Goal: Task Accomplishment & Management: Manage account settings

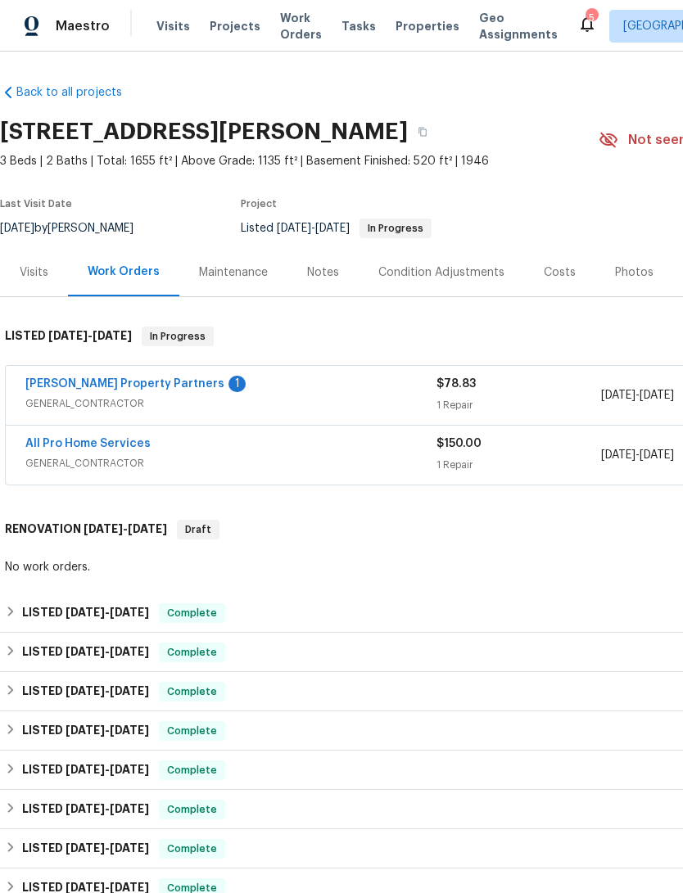
click at [403, 34] on span "Properties" at bounding box center [427, 26] width 64 height 16
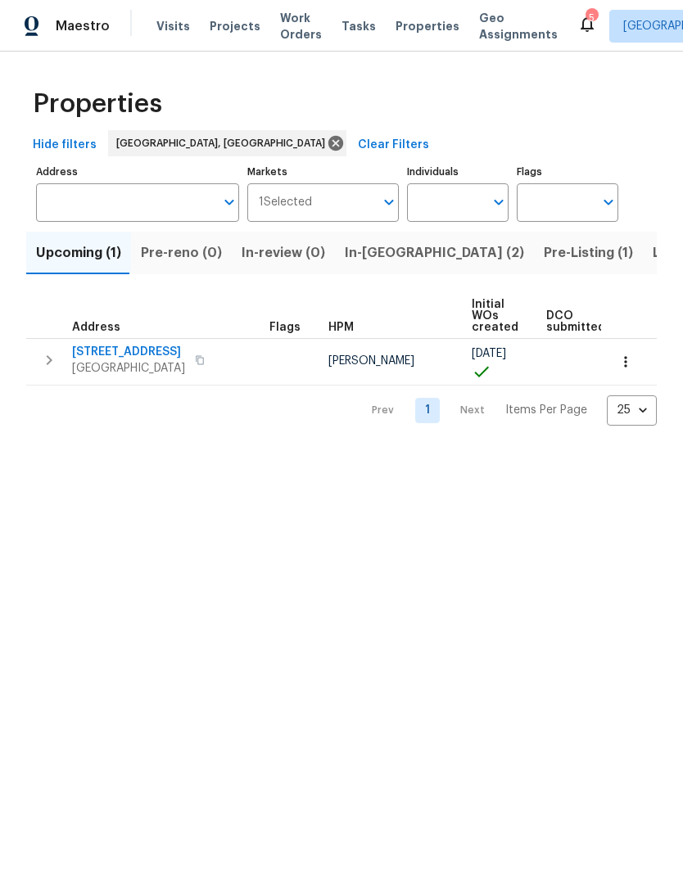
click at [376, 264] on span "In-reno (2)" at bounding box center [434, 252] width 179 height 23
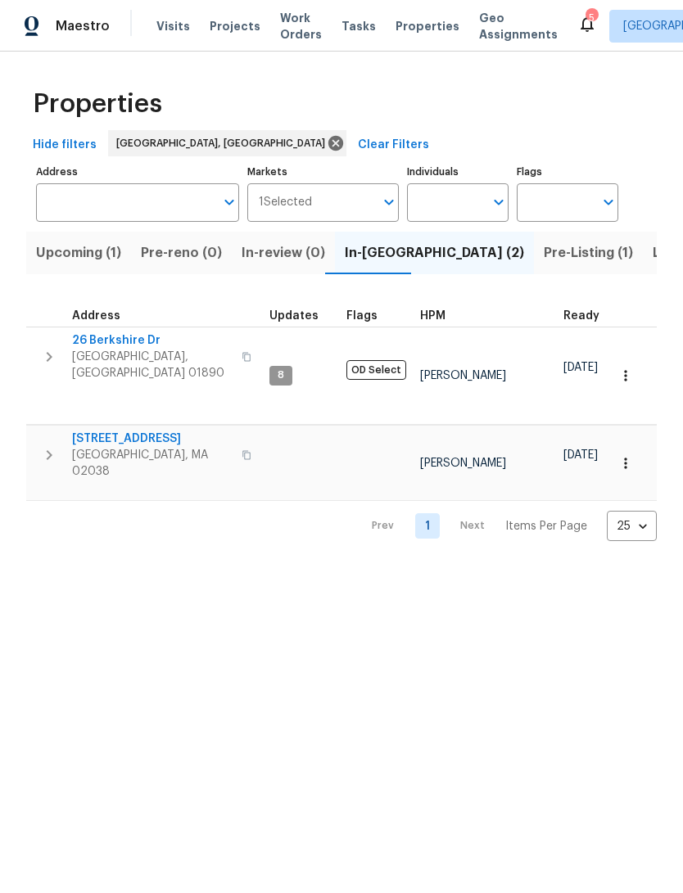
click at [652, 264] on span "Listed (14)" at bounding box center [686, 252] width 69 height 23
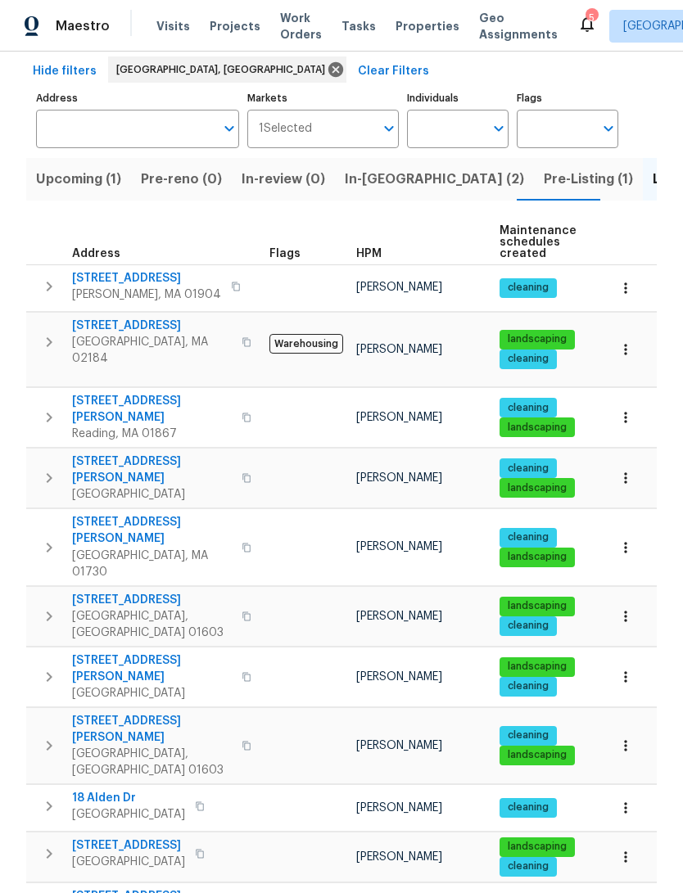
scroll to position [92, 0]
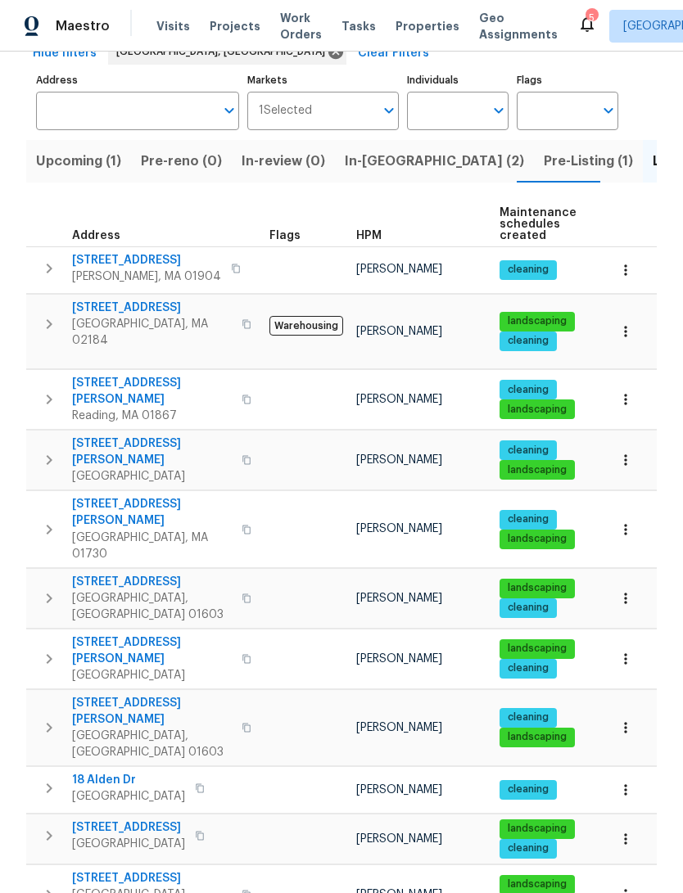
click at [105, 574] on span "[STREET_ADDRESS]" at bounding box center [152, 582] width 160 height 16
click at [110, 772] on span "18 Alden Dr" at bounding box center [128, 780] width 113 height 16
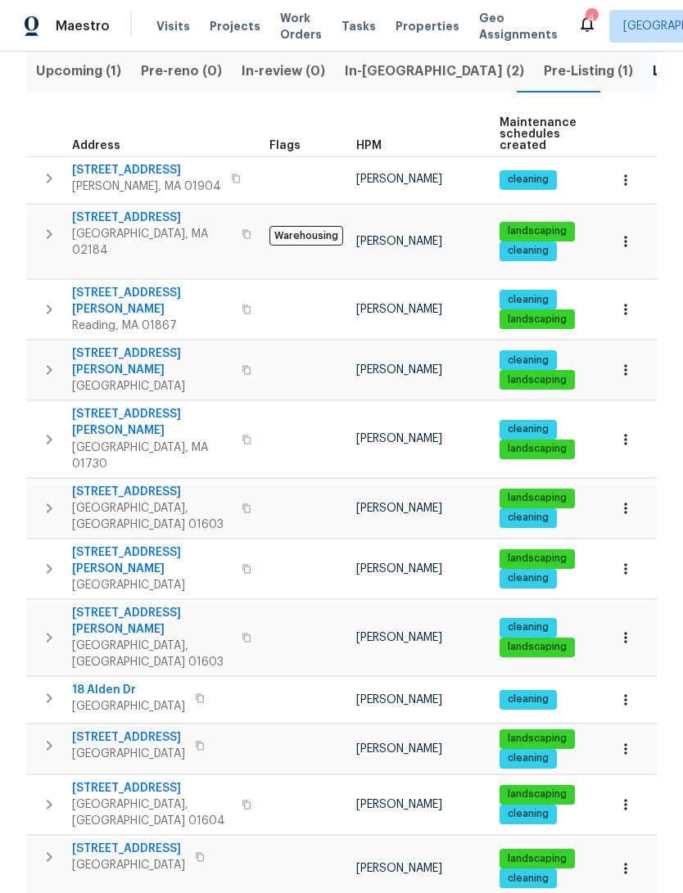
scroll to position [181, 0]
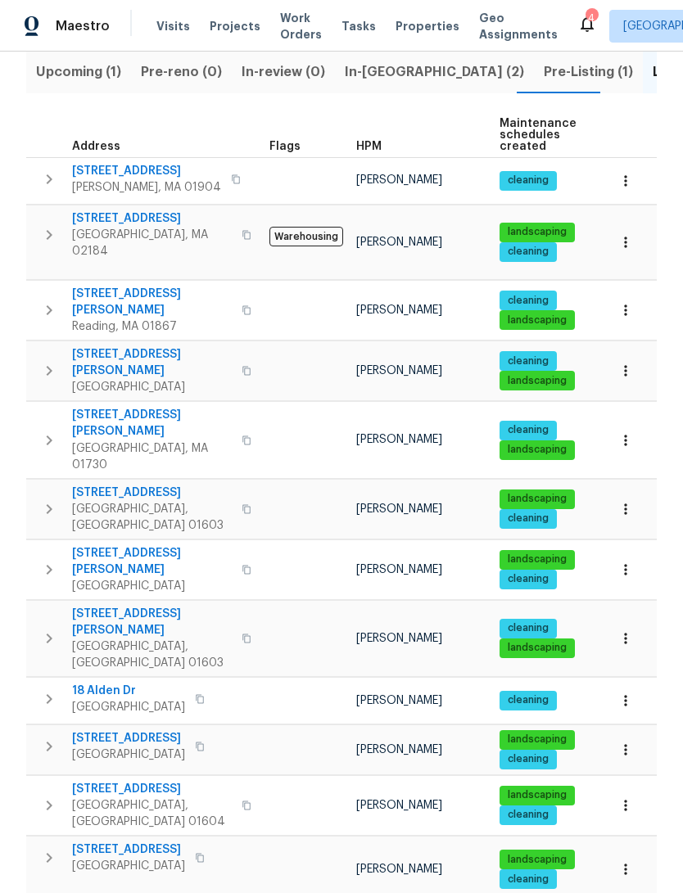
click at [88, 841] on span "293 Grafton St" at bounding box center [128, 849] width 113 height 16
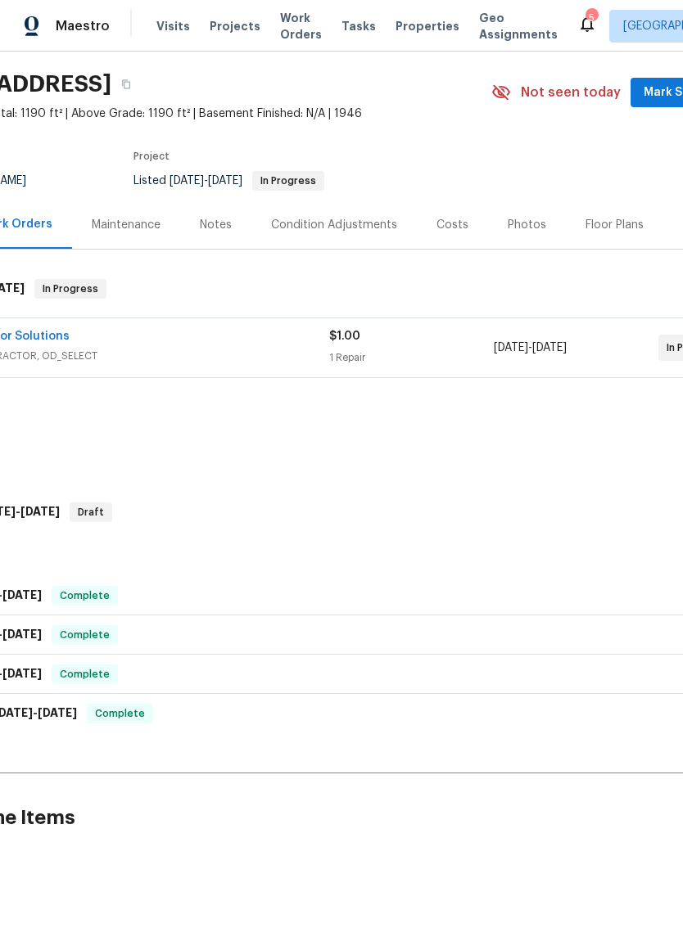
scroll to position [47, 103]
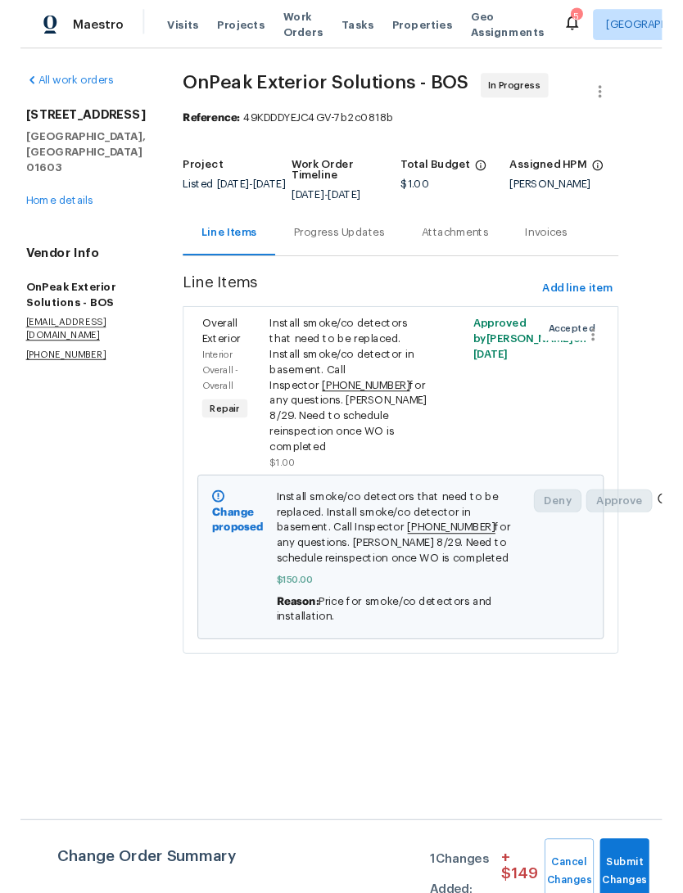
scroll to position [0, 20]
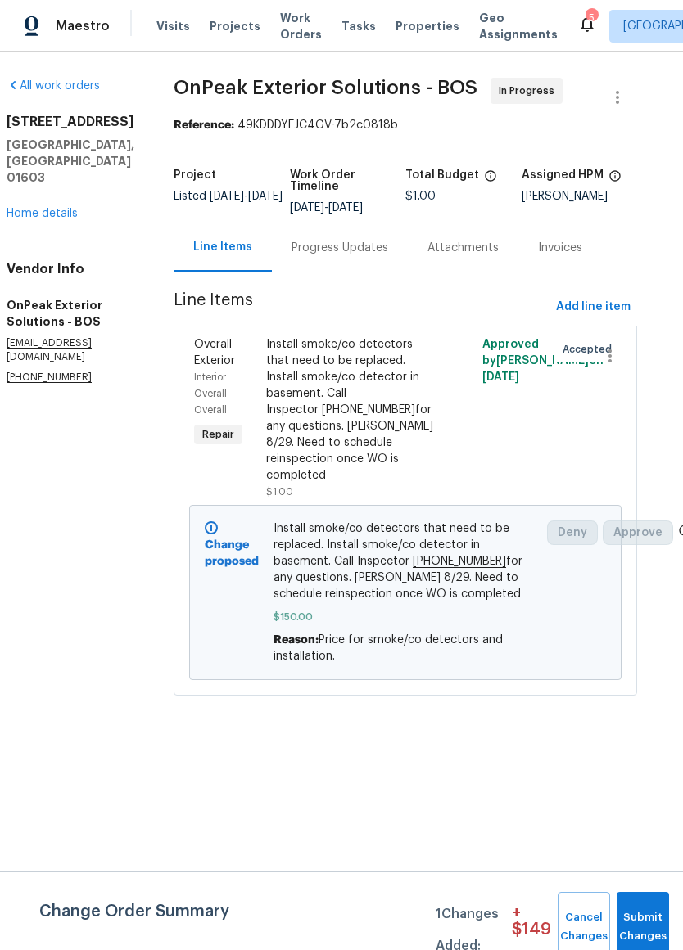
click at [277, 570] on span "Install smoke/co detectors that need to be replaced. Install smoke/co detector …" at bounding box center [405, 561] width 264 height 82
click at [266, 408] on div "Install smoke/co detectors that need to be replaced. Install smoke/co detector …" at bounding box center [351, 409] width 170 height 147
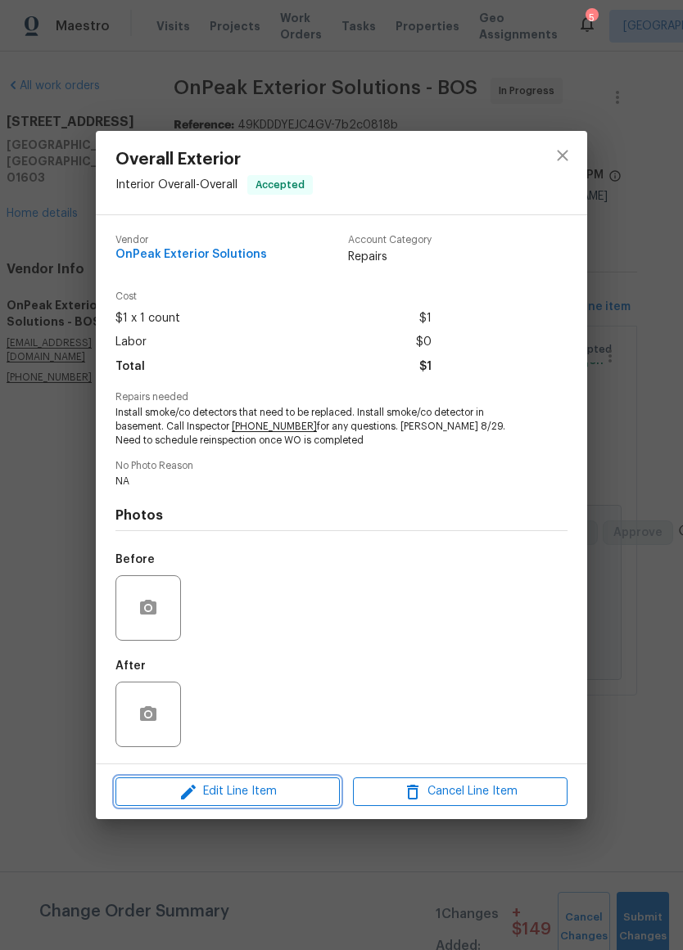
click at [188, 789] on icon "button" at bounding box center [188, 792] width 20 height 20
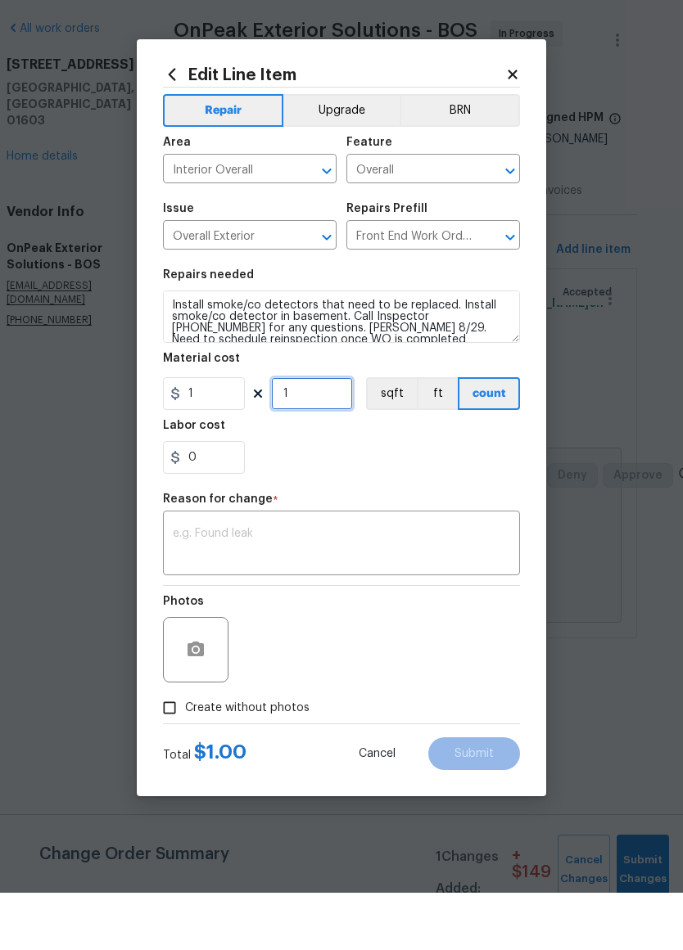
click at [323, 435] on input "1" at bounding box center [312, 451] width 82 height 33
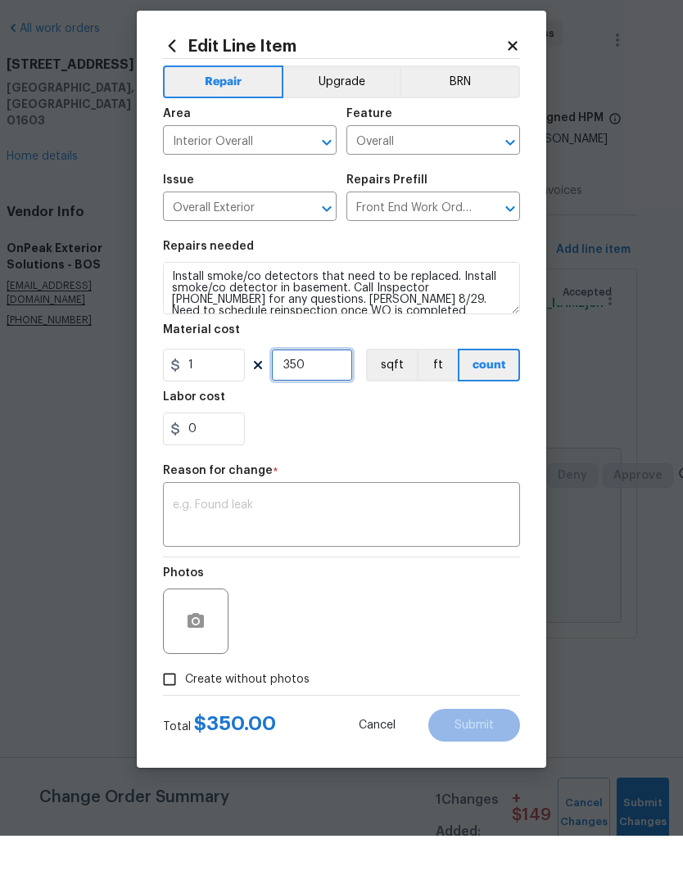
type input "350"
click at [206, 557] on textarea at bounding box center [341, 574] width 337 height 34
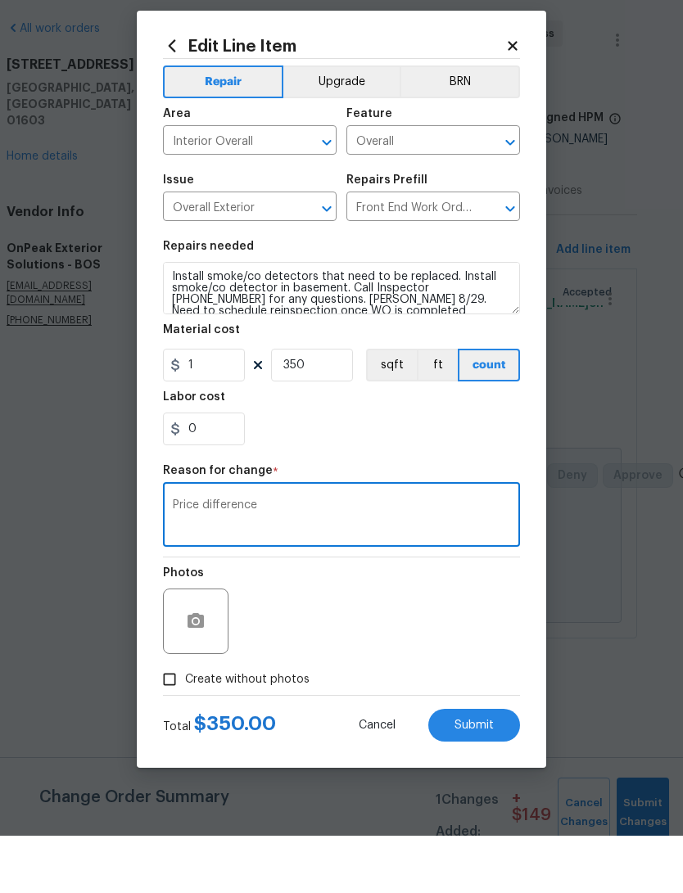
type textarea "Price difference"
click at [616, 492] on body "Maestro Visits Projects Work Orders Tasks Properties Geo Assignments 4 [GEOGRAP…" at bounding box center [341, 370] width 683 height 741
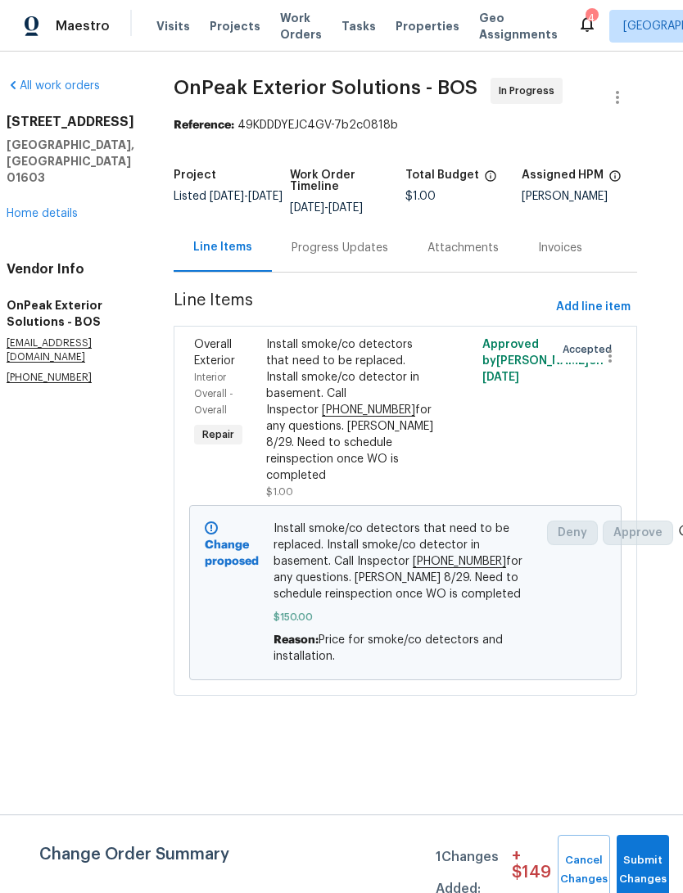
click at [477, 440] on div "Approved by [PERSON_NAME] on [DATE]" at bounding box center [513, 417] width 72 height 173
click at [506, 434] on div "Approved by [PERSON_NAME] on [DATE]" at bounding box center [513, 417] width 72 height 173
click at [273, 561] on span "Install smoke/co detectors that need to be replaced. Install smoke/co detector …" at bounding box center [405, 561] width 264 height 82
click at [266, 409] on div "Install smoke/co detectors that need to be replaced. Install smoke/co detector …" at bounding box center [351, 409] width 170 height 147
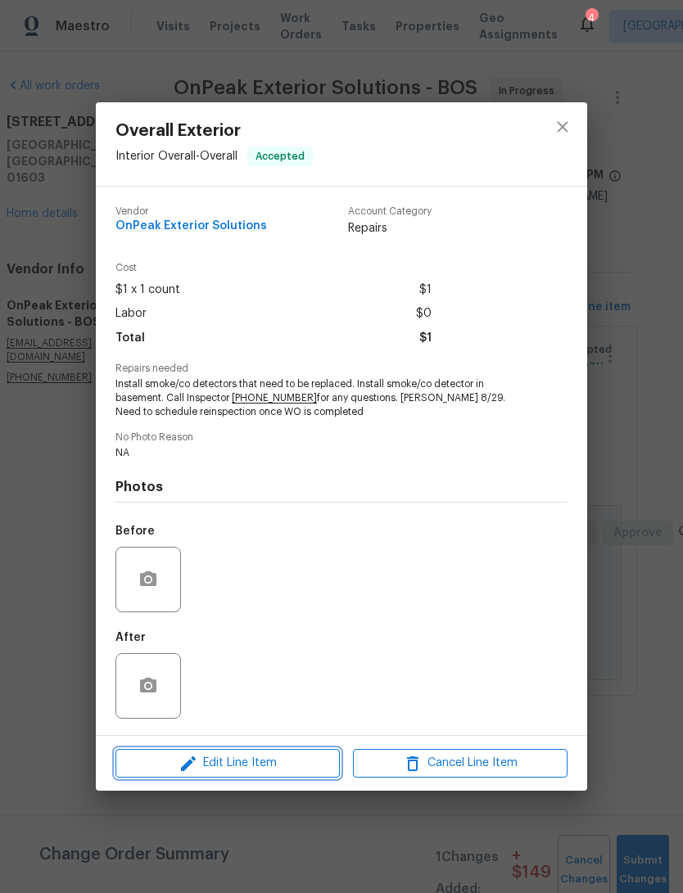
click at [164, 769] on span "Edit Line Item" at bounding box center [227, 763] width 214 height 20
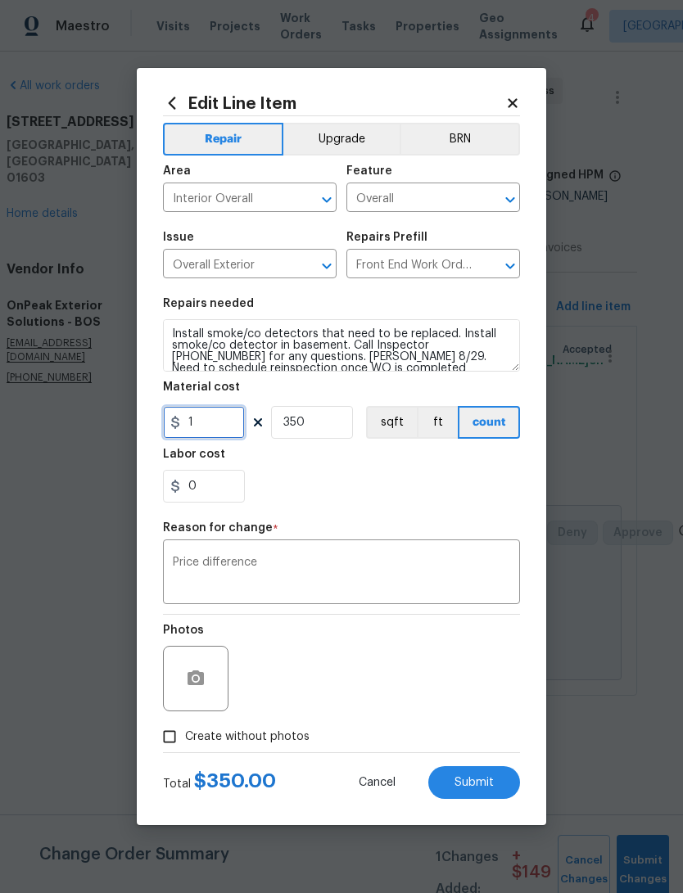
click at [216, 425] on input "1" at bounding box center [204, 422] width 82 height 33
type input "350"
click at [191, 558] on textarea "Price difference" at bounding box center [341, 574] width 337 height 34
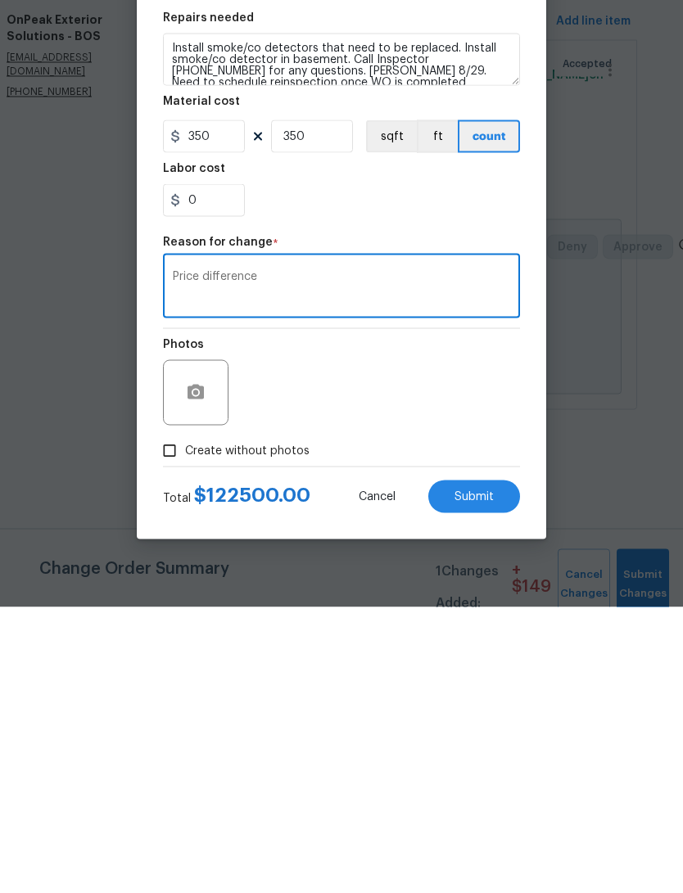
click at [265, 557] on textarea "Price difference" at bounding box center [341, 574] width 337 height 34
type textarea "Price difference for detectors."
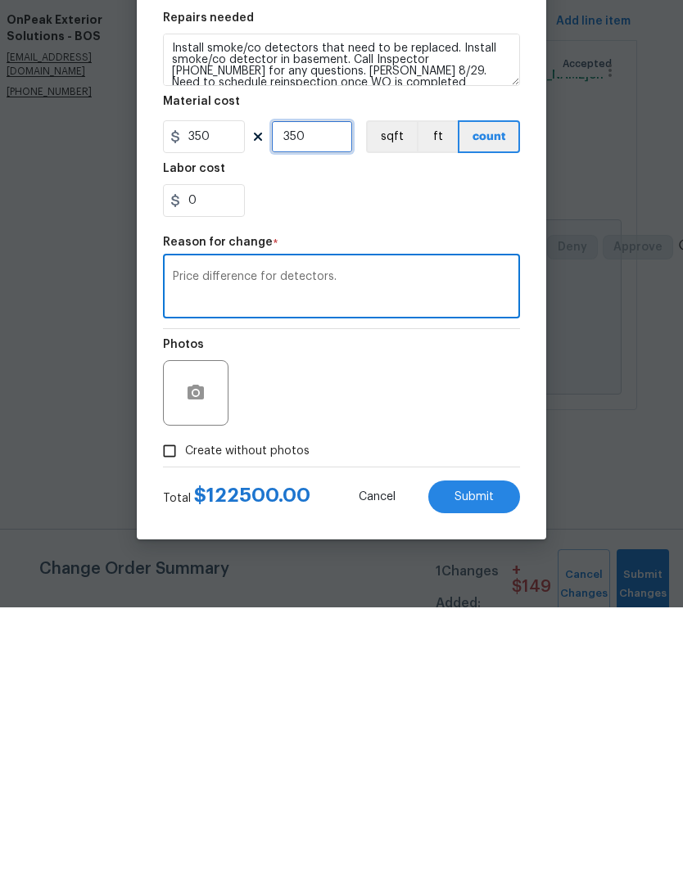
click at [304, 406] on input "350" at bounding box center [312, 422] width 82 height 33
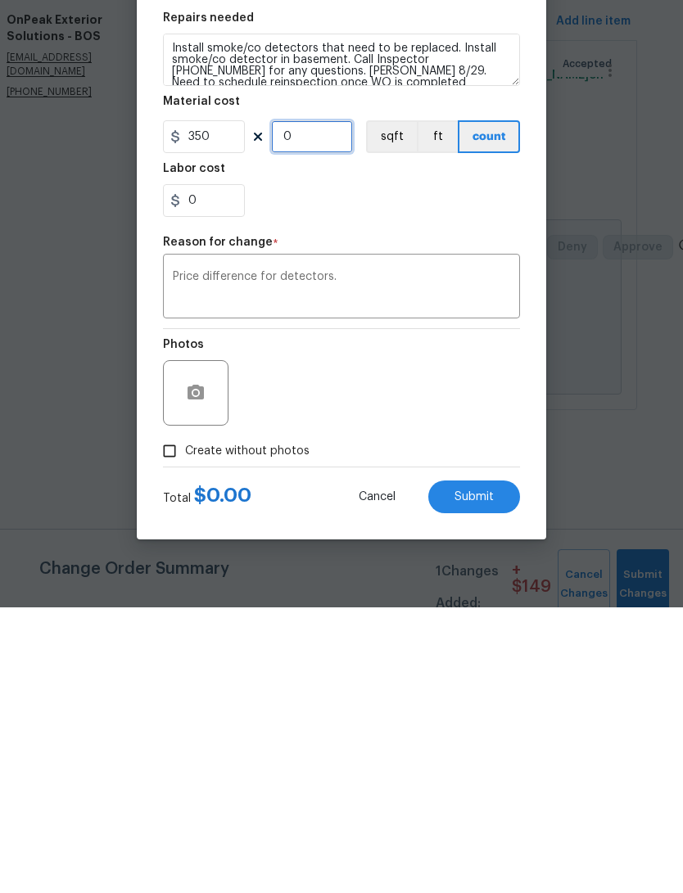
type input "1"
click at [183, 557] on textarea "Price difference for detectors." at bounding box center [341, 574] width 337 height 34
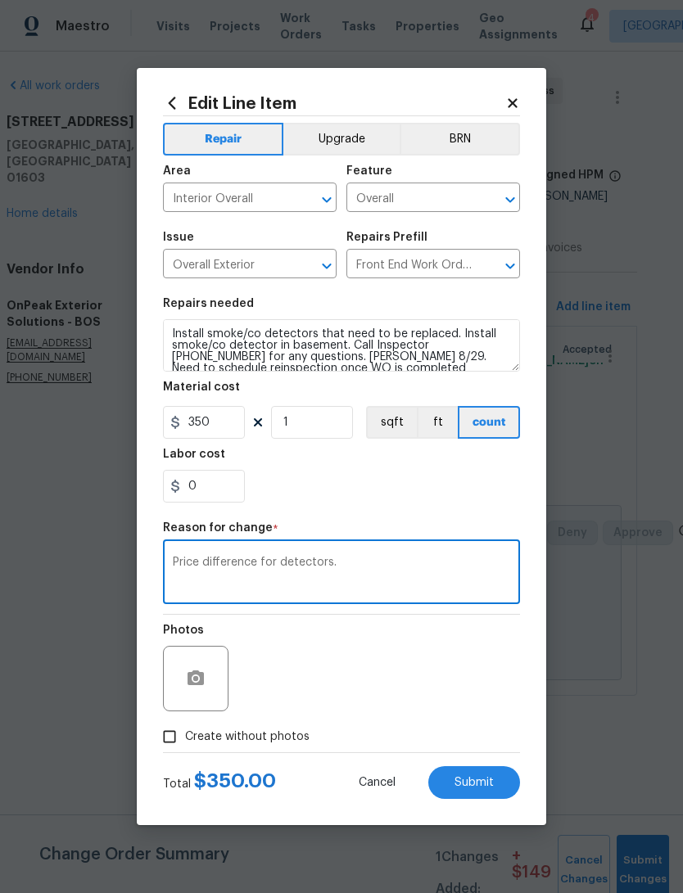
click at [485, 784] on span "Submit" at bounding box center [473, 783] width 39 height 12
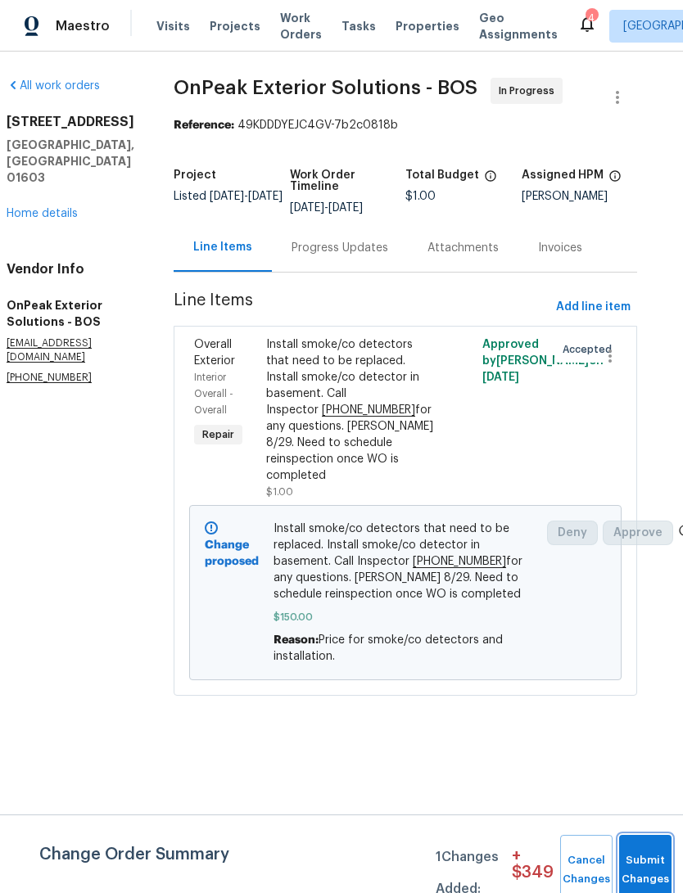
click at [643, 874] on span "Submit Changes" at bounding box center [645, 870] width 36 height 38
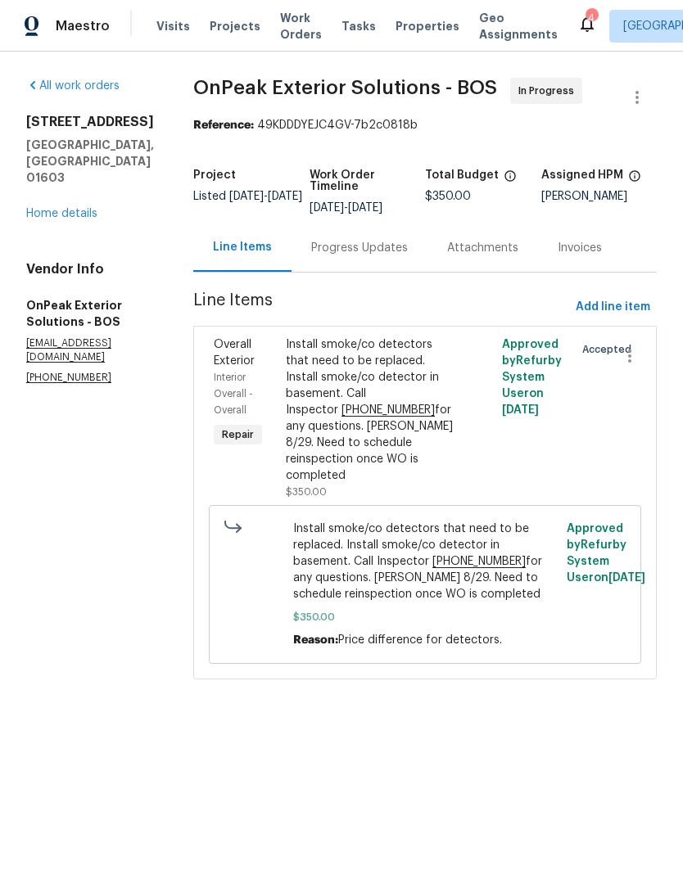
click at [286, 422] on div "Install smoke/co detectors that need to be replaced. Install smoke/co detector …" at bounding box center [371, 409] width 170 height 147
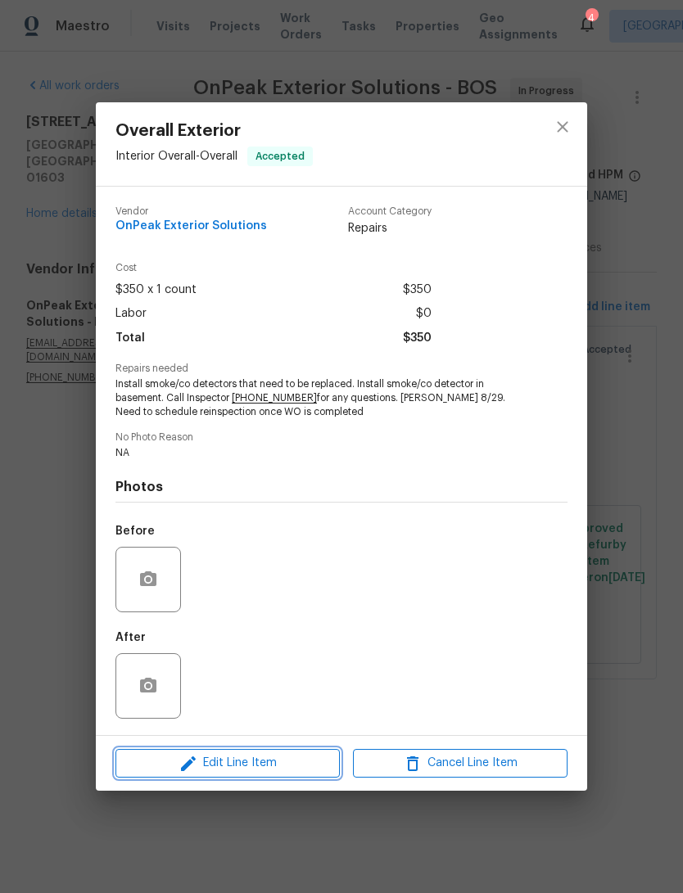
click at [306, 761] on span "Edit Line Item" at bounding box center [227, 763] width 214 height 20
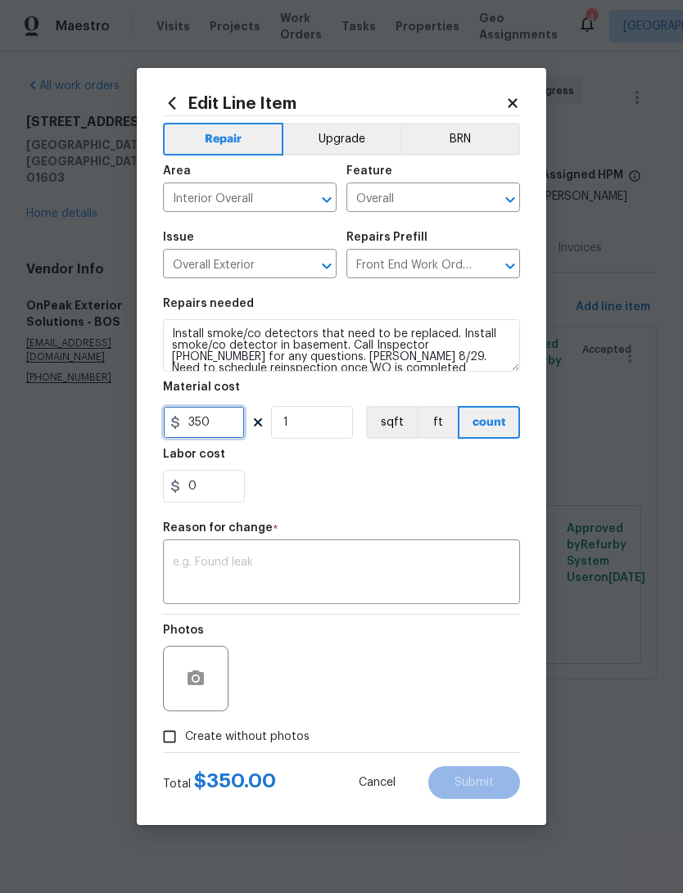
click at [201, 423] on input "350" at bounding box center [204, 422] width 82 height 33
type input "500"
click at [179, 558] on textarea at bounding box center [341, 574] width 337 height 34
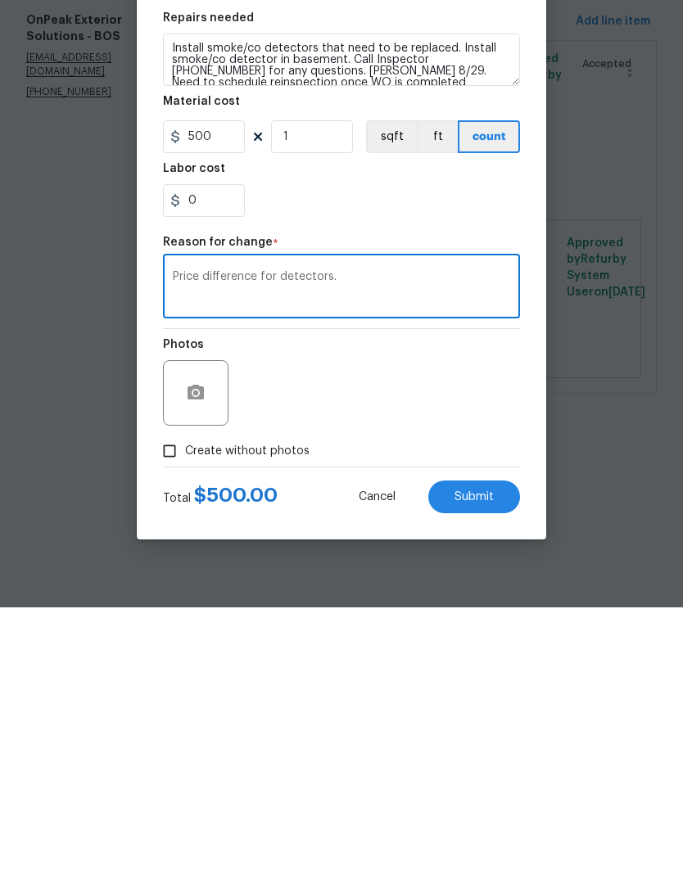
type textarea "Price difference for detectors."
click at [493, 766] on button "Submit" at bounding box center [474, 782] width 92 height 33
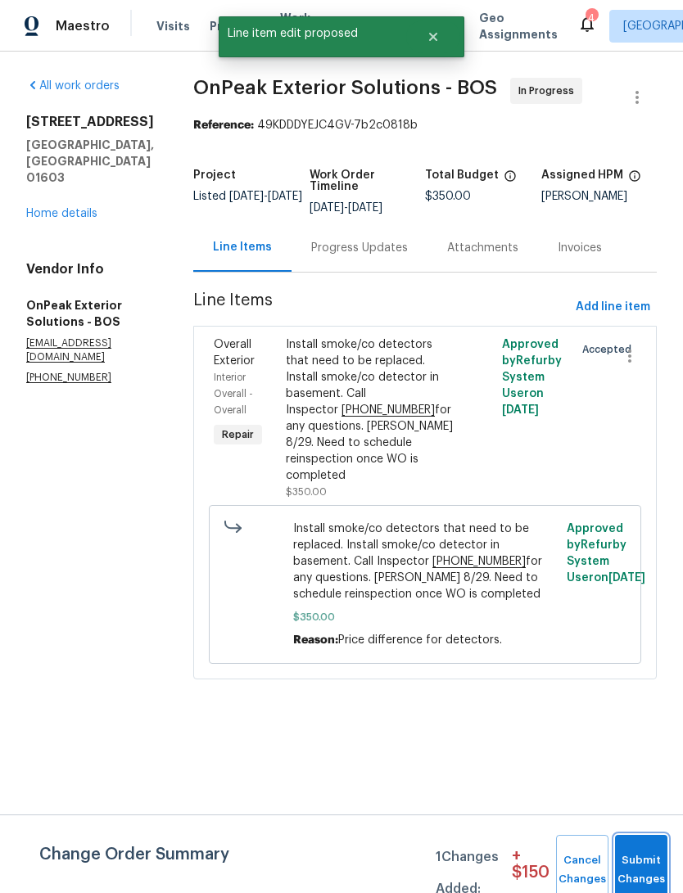
click at [647, 855] on button "Submit Changes" at bounding box center [641, 870] width 52 height 70
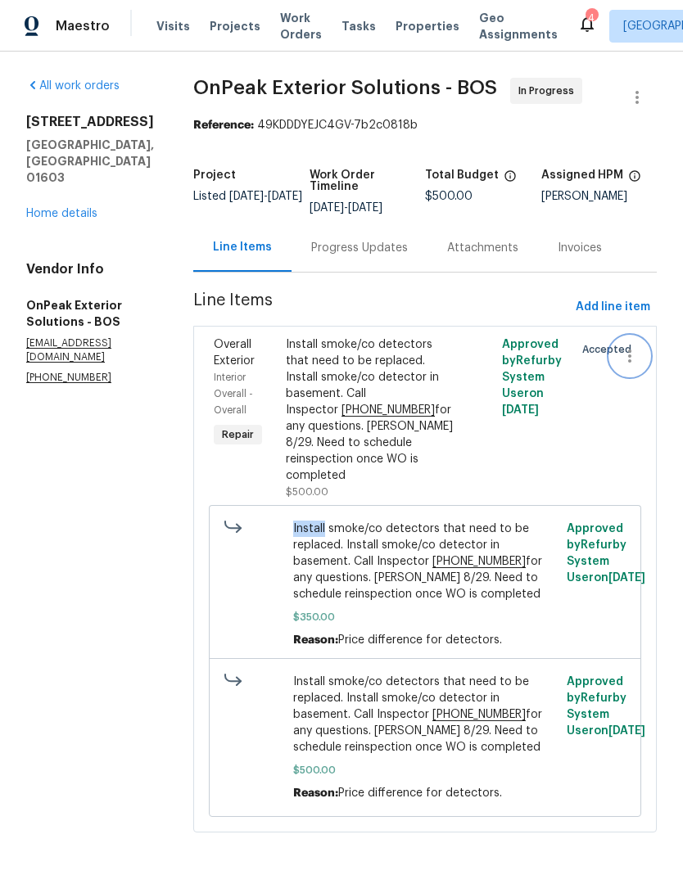
click at [635, 366] on icon "button" at bounding box center [630, 356] width 20 height 20
click at [642, 381] on li "Cancel" at bounding box center [637, 372] width 63 height 27
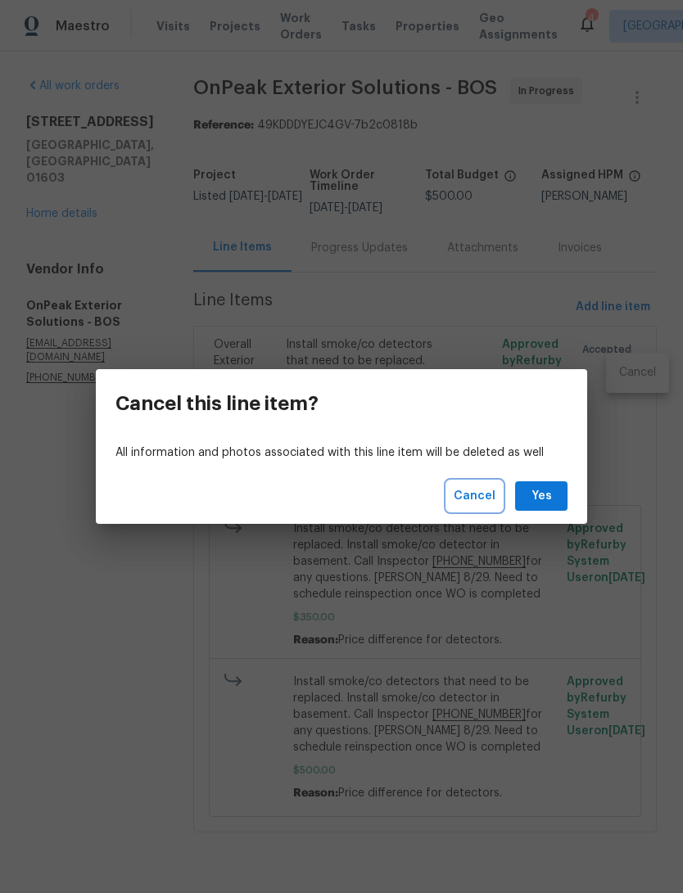
click at [480, 493] on span "Cancel" at bounding box center [474, 496] width 42 height 20
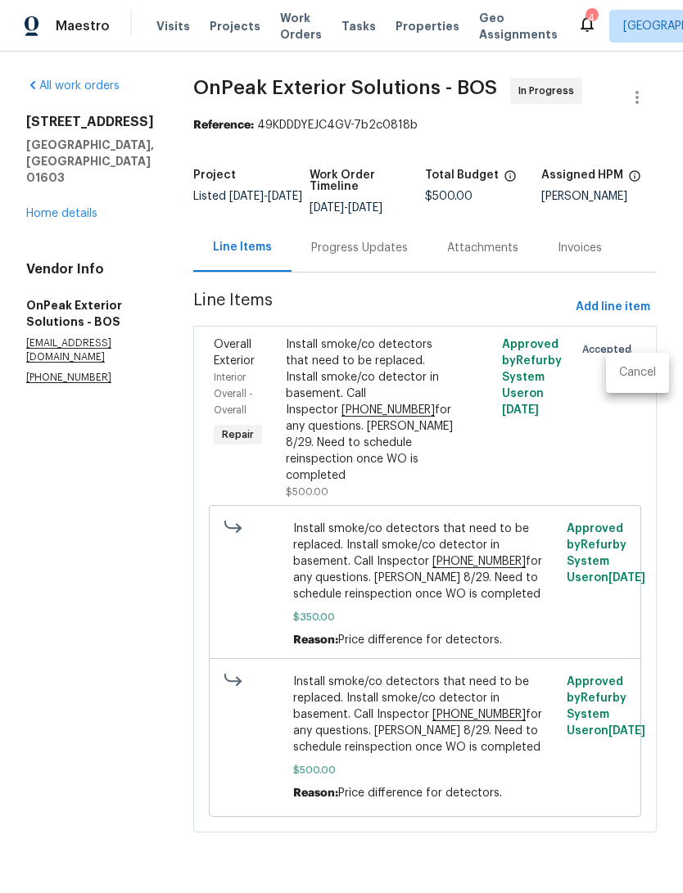
click at [40, 228] on div at bounding box center [341, 446] width 683 height 893
click at [42, 251] on div "All work orders [STREET_ADDRESS] Home details Vendor Info OnPeak Exterior Solut…" at bounding box center [90, 231] width 128 height 307
click at [225, 521] on icon at bounding box center [233, 524] width 16 height 7
click at [632, 318] on span "Add line item" at bounding box center [612, 307] width 74 height 20
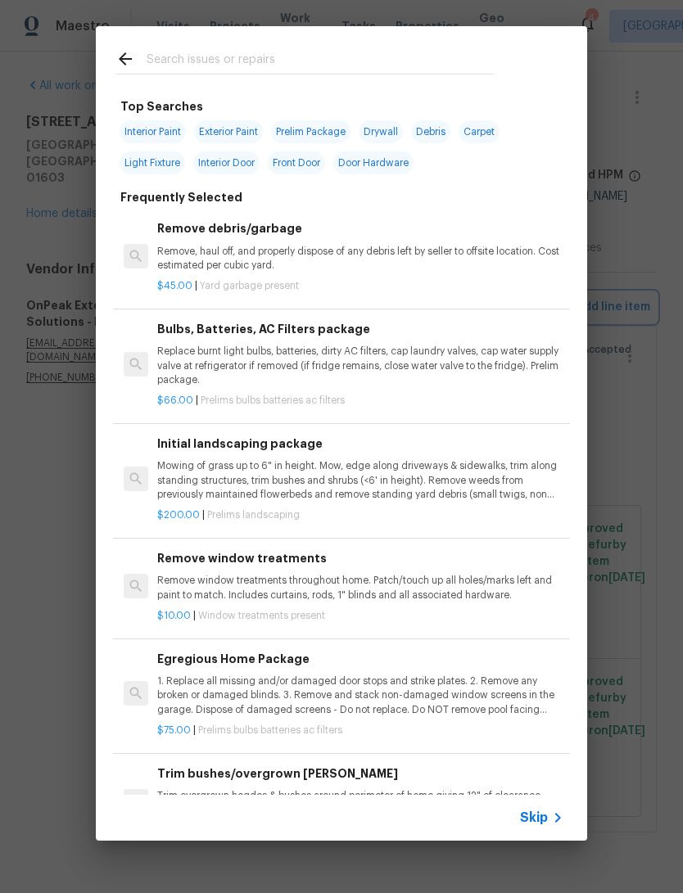
click at [670, 392] on div "Top Searches Interior Paint Exterior Paint Prelim Package Drywall Debris Carpet…" at bounding box center [341, 433] width 683 height 867
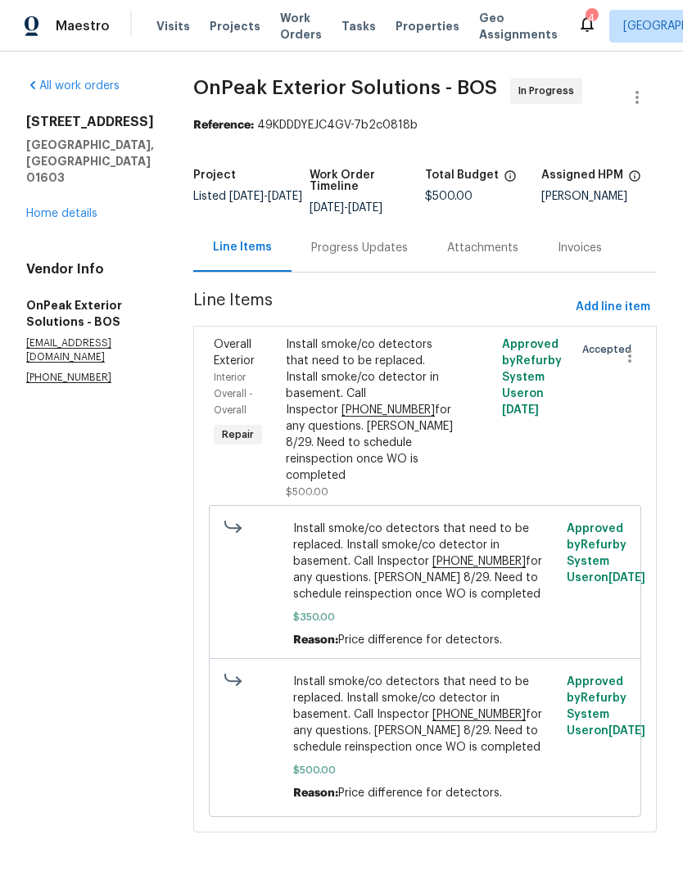
click at [62, 219] on link "Home details" at bounding box center [61, 213] width 71 height 11
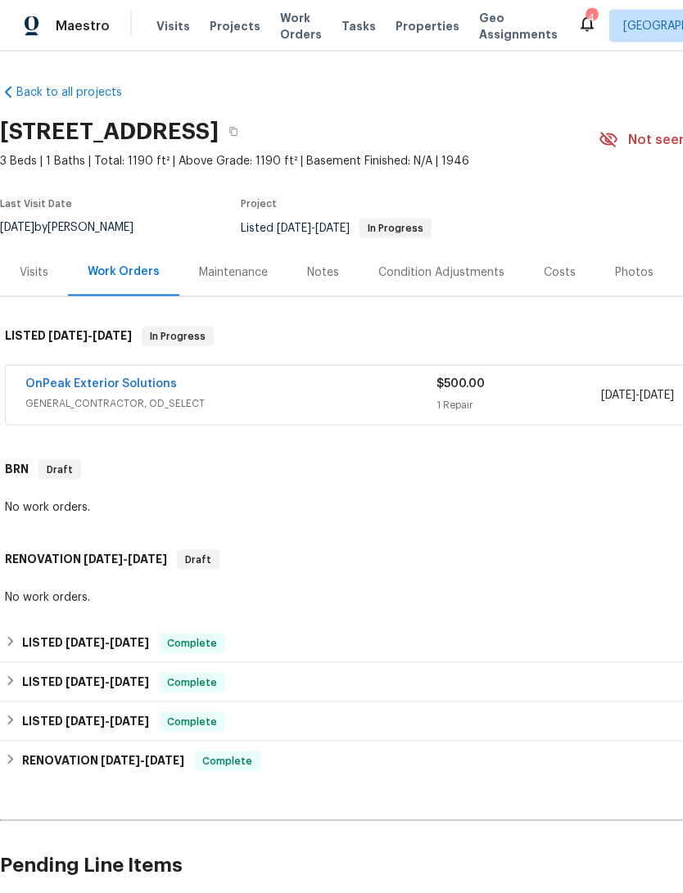
scroll to position [14, 0]
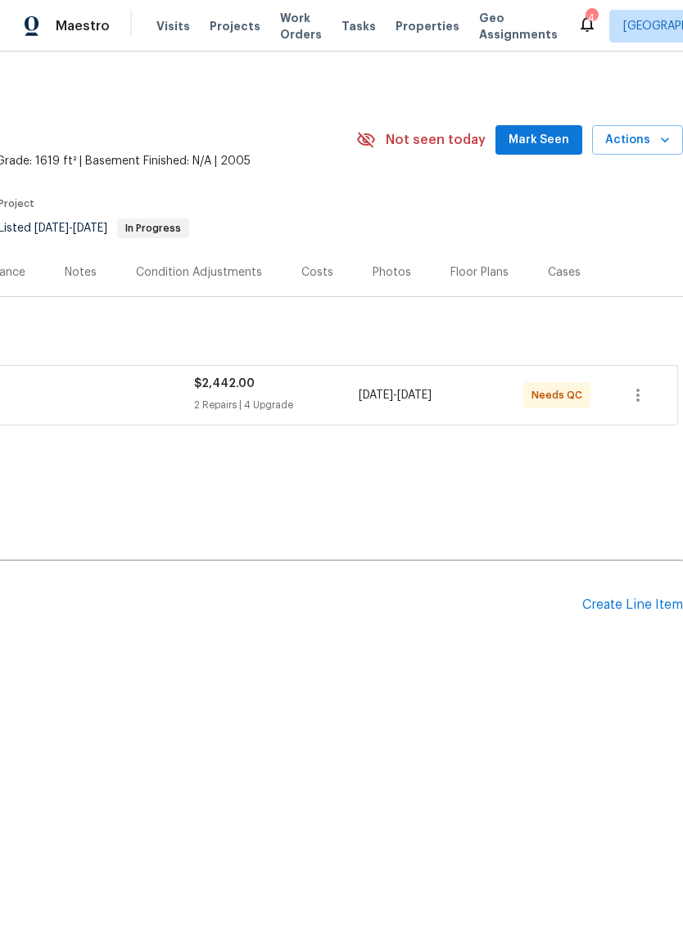
scroll to position [0, 242]
click at [512, 415] on div "8/15/2025 - 8/22/2025" at bounding box center [440, 395] width 164 height 39
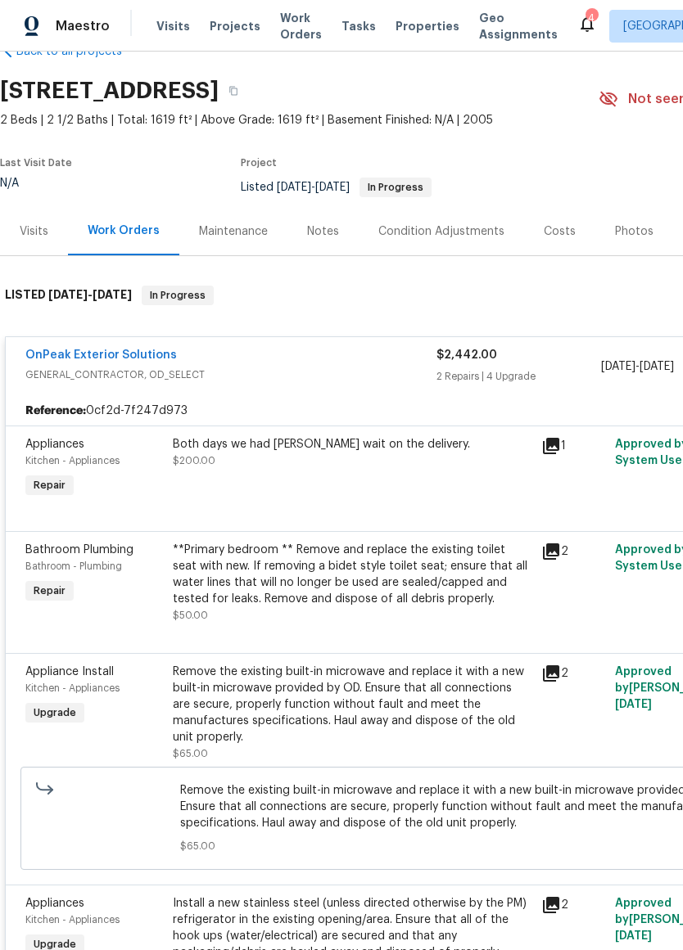
scroll to position [47, 0]
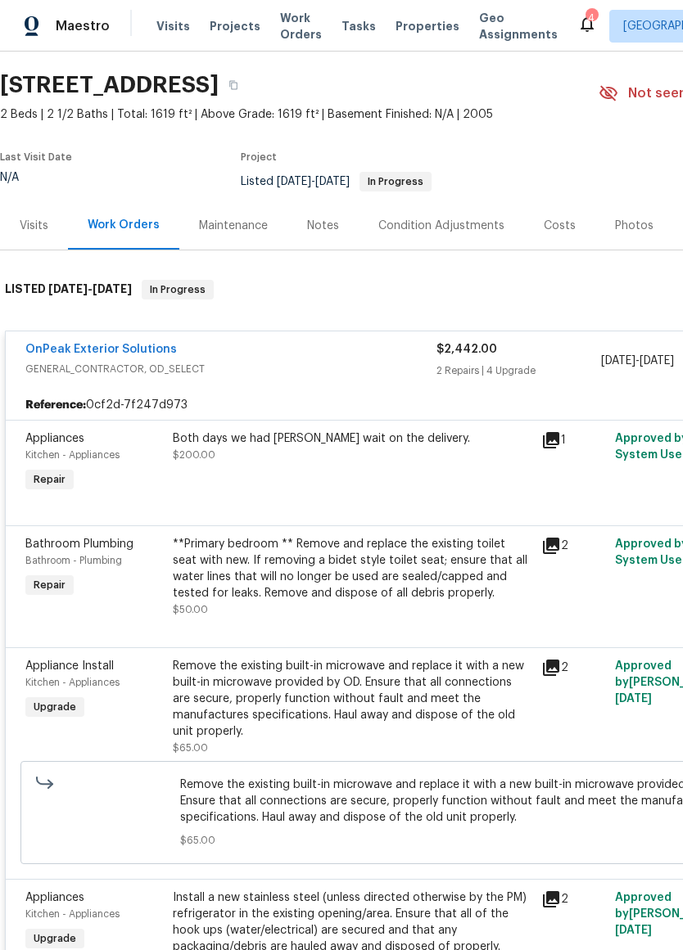
click at [497, 486] on div "Both days we had Nelson wait on the delivery. $200.00" at bounding box center [352, 463] width 368 height 75
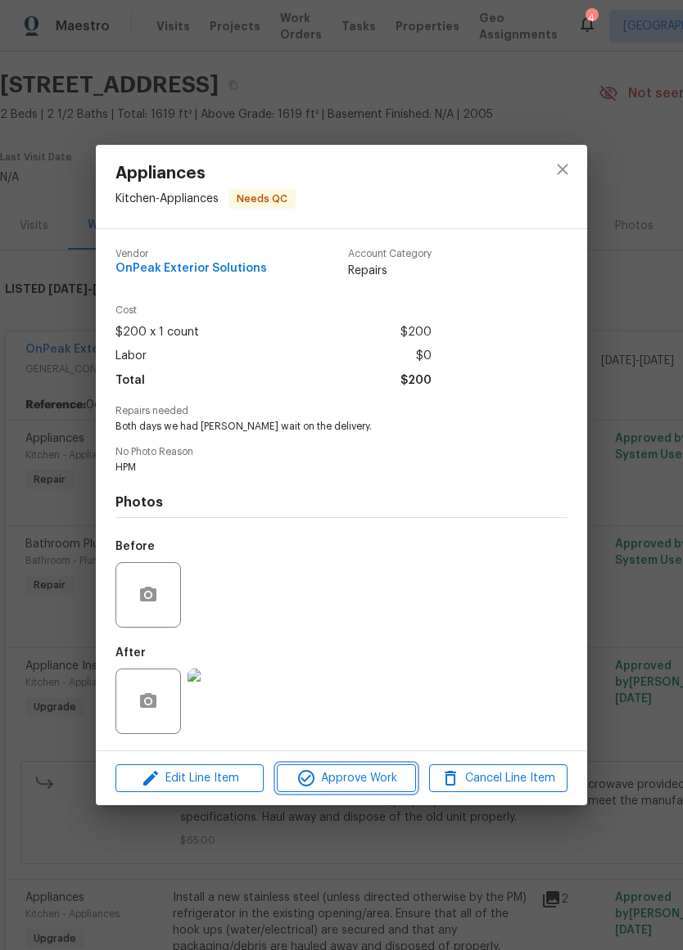
click at [388, 791] on button "Approve Work" at bounding box center [346, 778] width 138 height 29
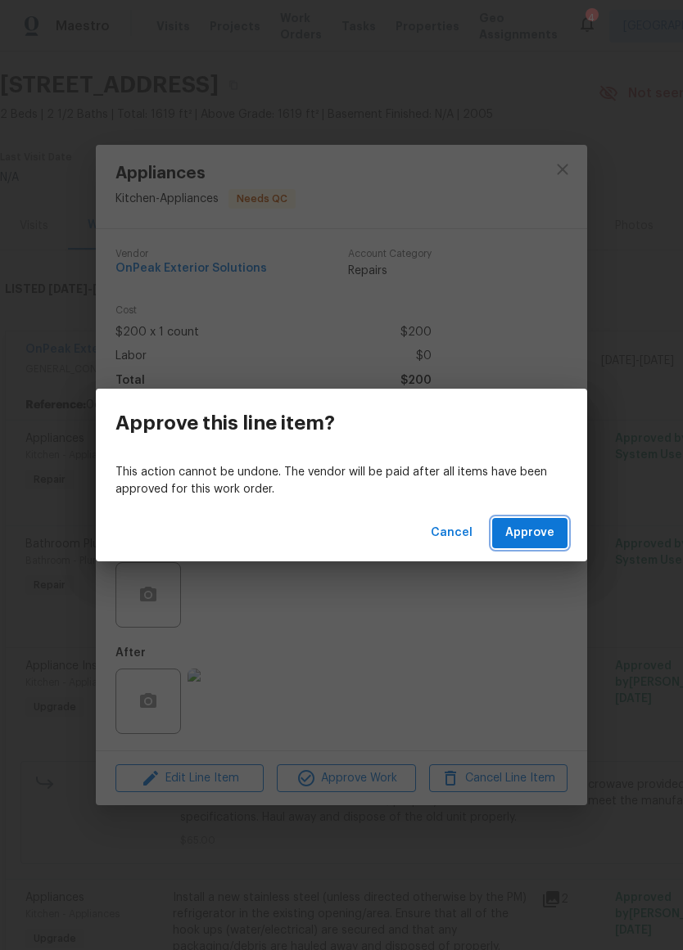
click at [551, 525] on span "Approve" at bounding box center [529, 533] width 49 height 20
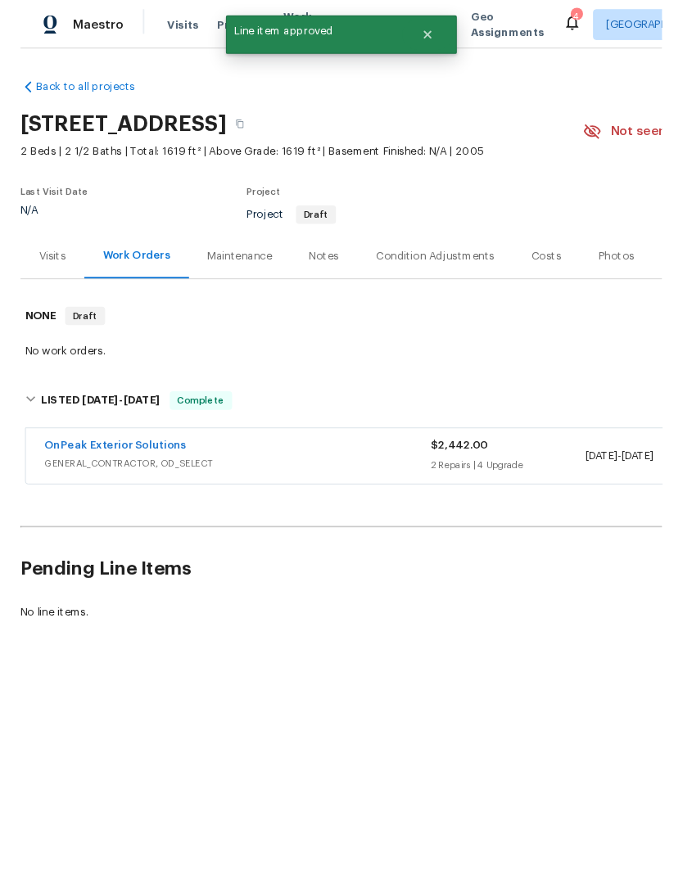
scroll to position [0, 0]
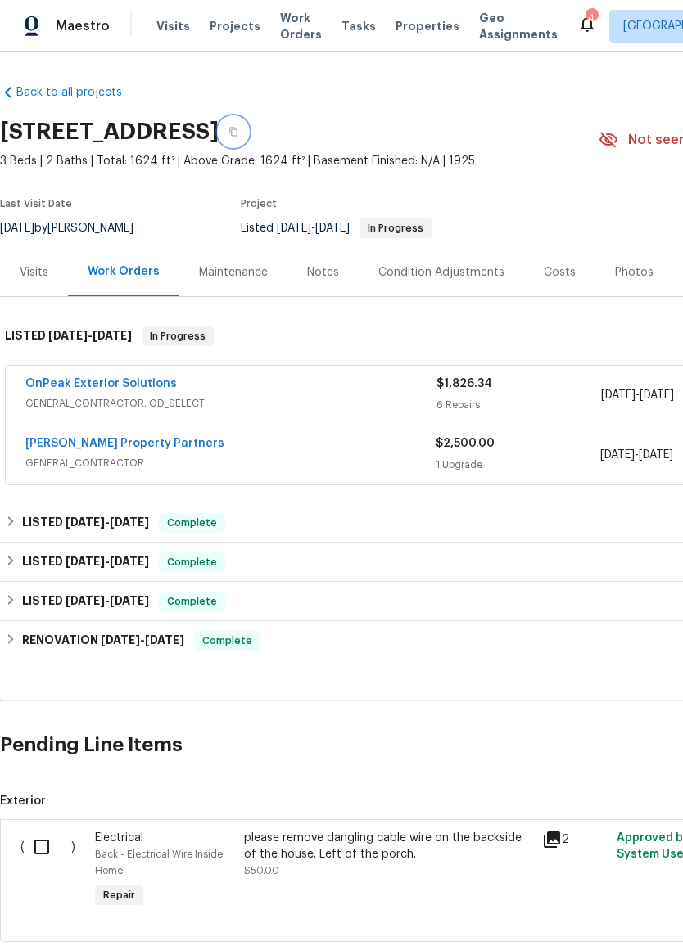
click at [238, 137] on icon "button" at bounding box center [233, 132] width 10 height 10
